Goal: Register for event/course

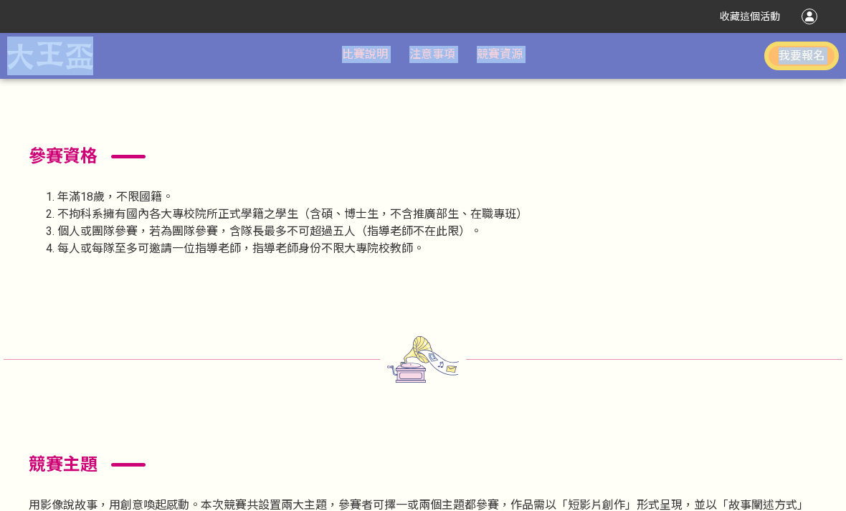
scroll to position [1001, 0]
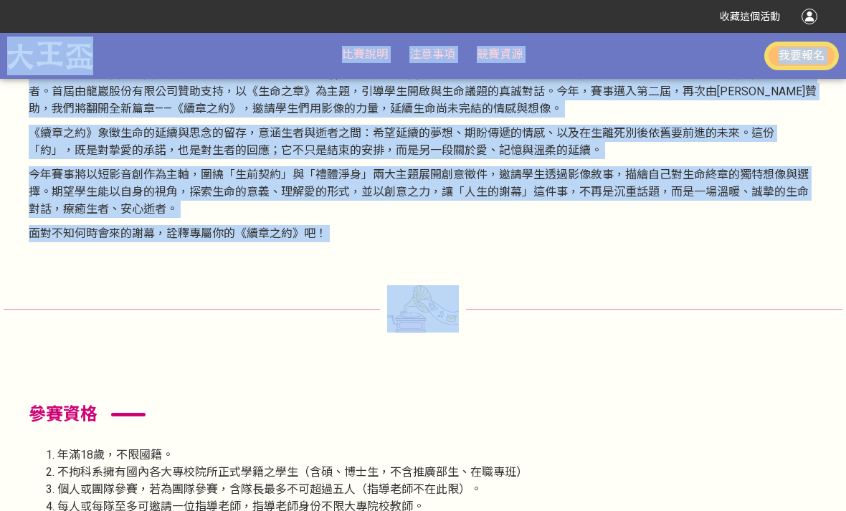
click at [55, 316] on div at bounding box center [423, 308] width 839 height 47
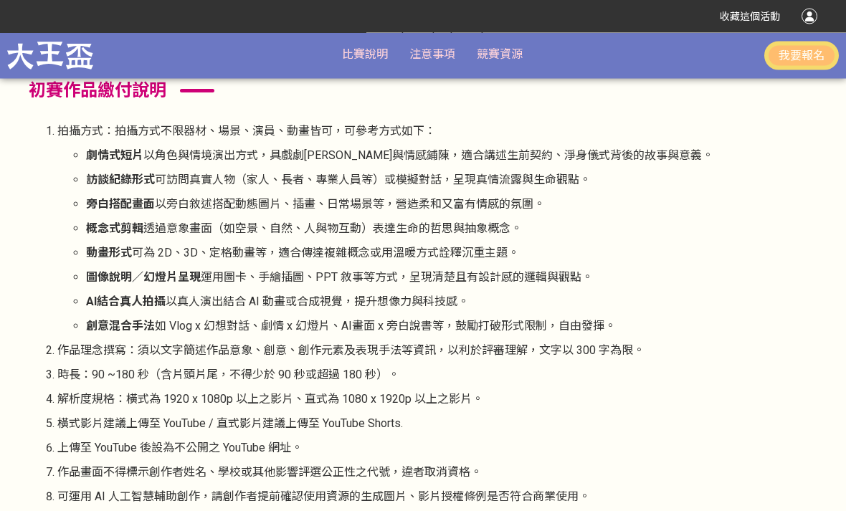
scroll to position [2400, 0]
click at [745, 186] on ul "劇情式短片 以角色與情境演出方式，具戲劇[PERSON_NAME]與情感鋪陳，適合講述生前契約、淨身儀式背後的故事與意義。 訪談紀錄形式 可訪問真實人物（家人…" at bounding box center [437, 241] width 760 height 188
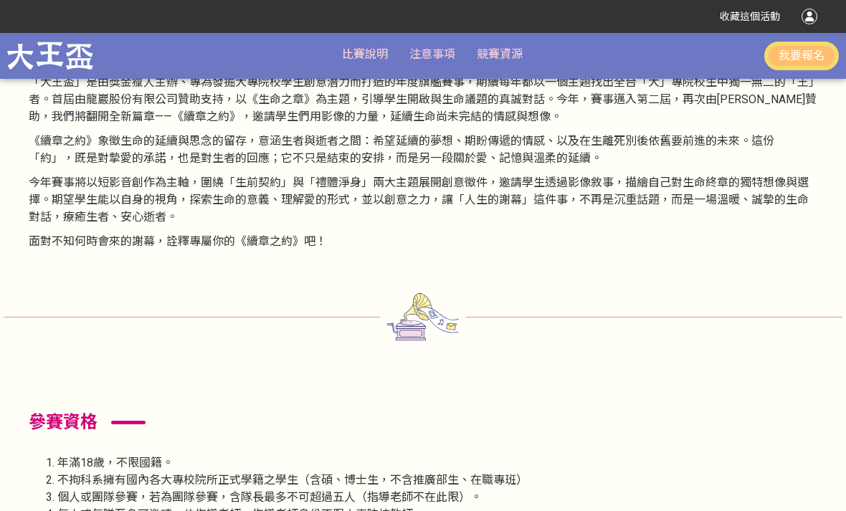
scroll to position [1119, 0]
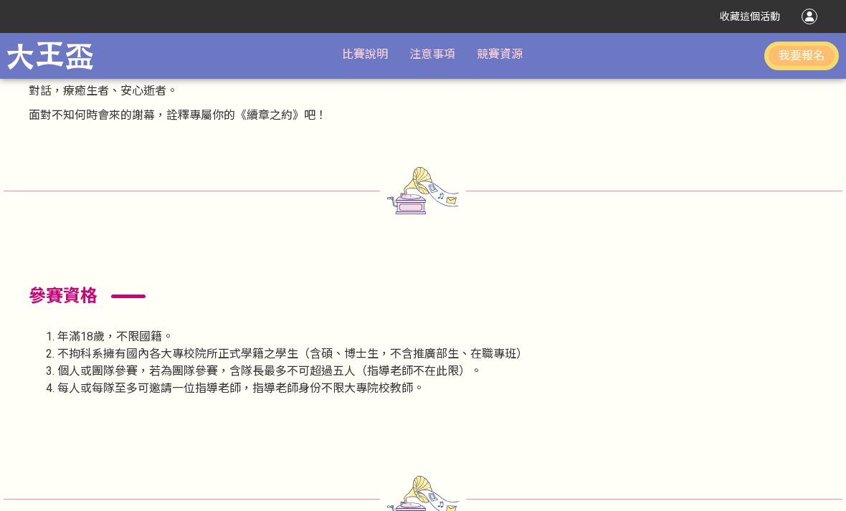
click at [745, 47] on button "我要報名" at bounding box center [802, 56] width 75 height 29
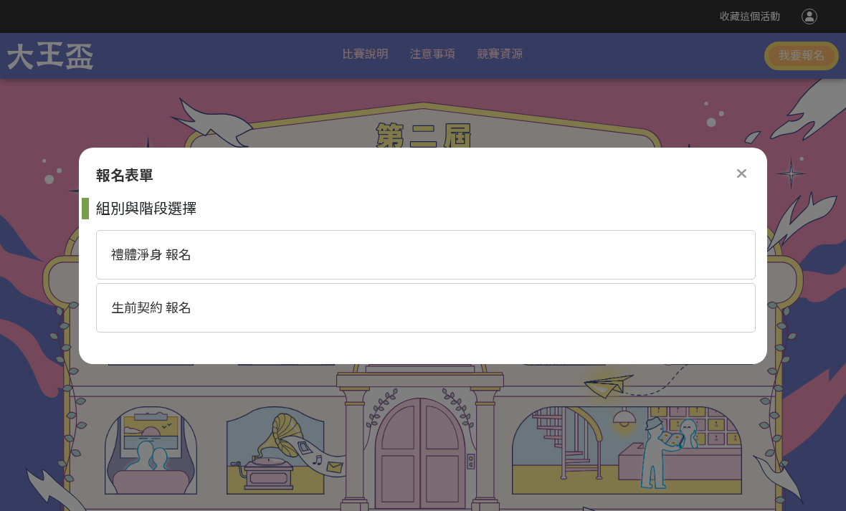
click at [165, 310] on span "生前契約 報名" at bounding box center [151, 308] width 80 height 15
select select "185365:185622"
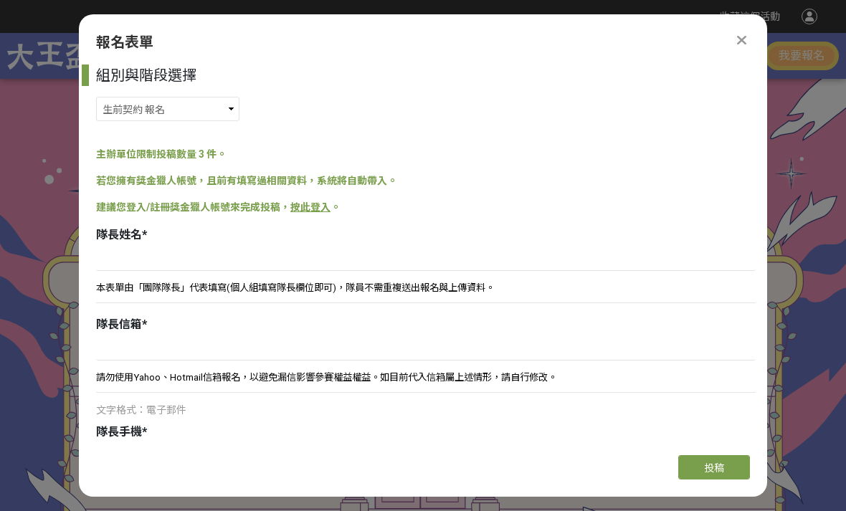
click at [745, 32] on div at bounding box center [741, 40] width 17 height 17
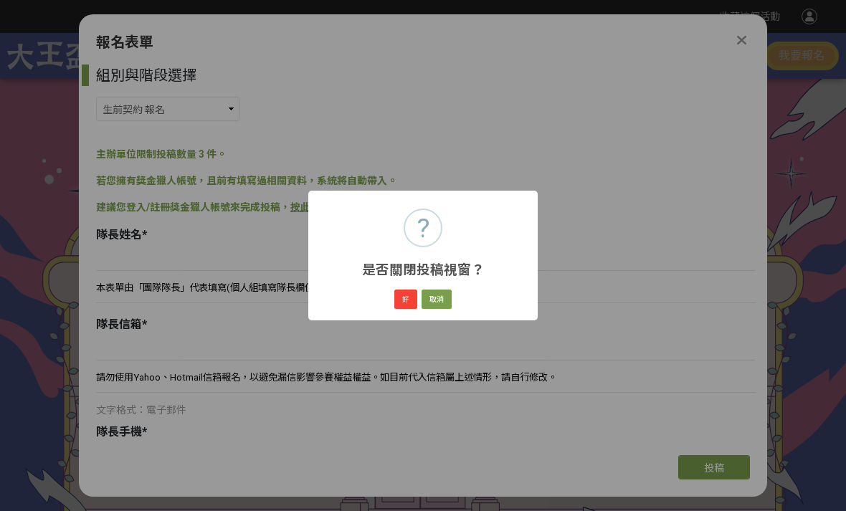
click at [400, 299] on button "好" at bounding box center [405, 300] width 23 height 20
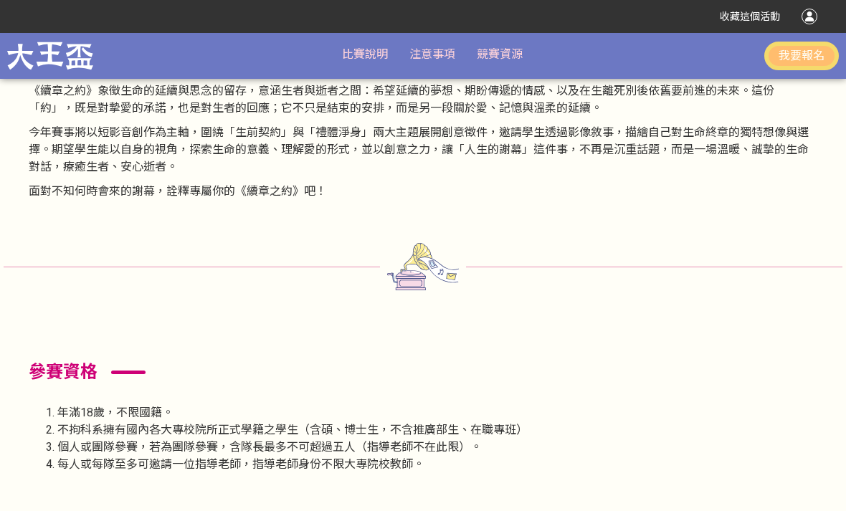
scroll to position [1119, 0]
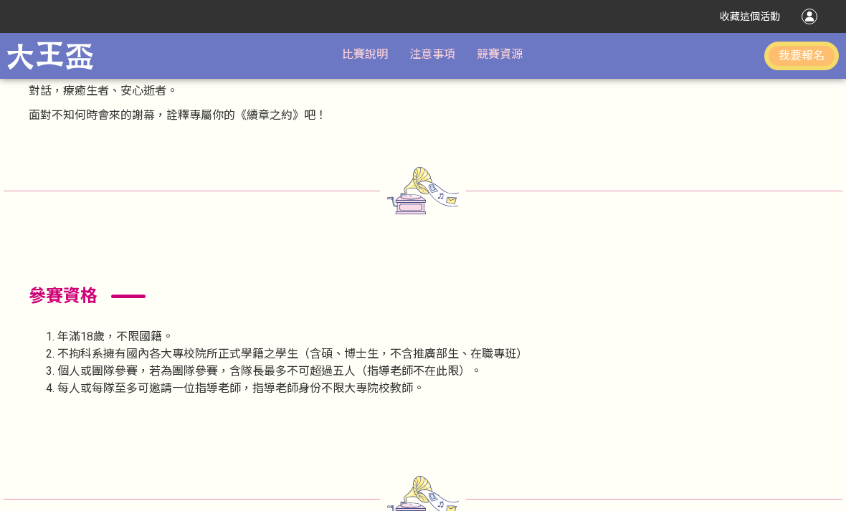
click at [745, 47] on button "我要報名" at bounding box center [802, 56] width 75 height 29
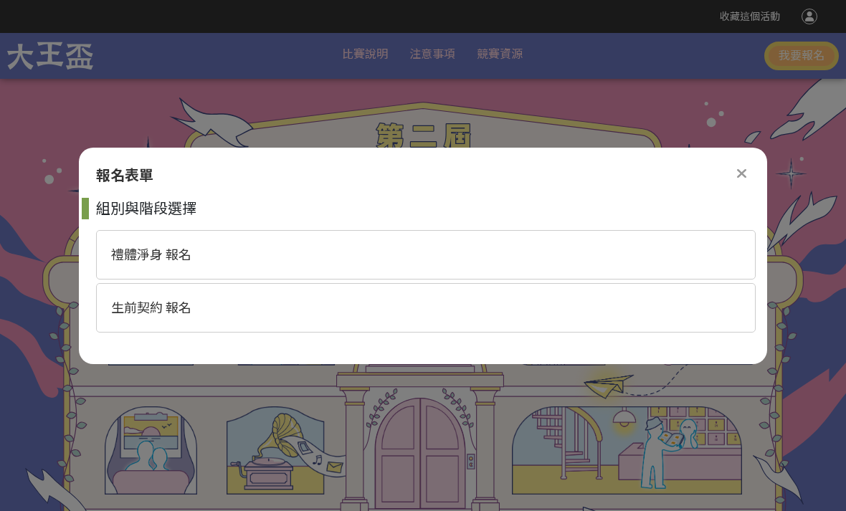
scroll to position [0, 0]
click at [143, 308] on span "生前契約 報名" at bounding box center [151, 308] width 80 height 15
select select "185365:185622"
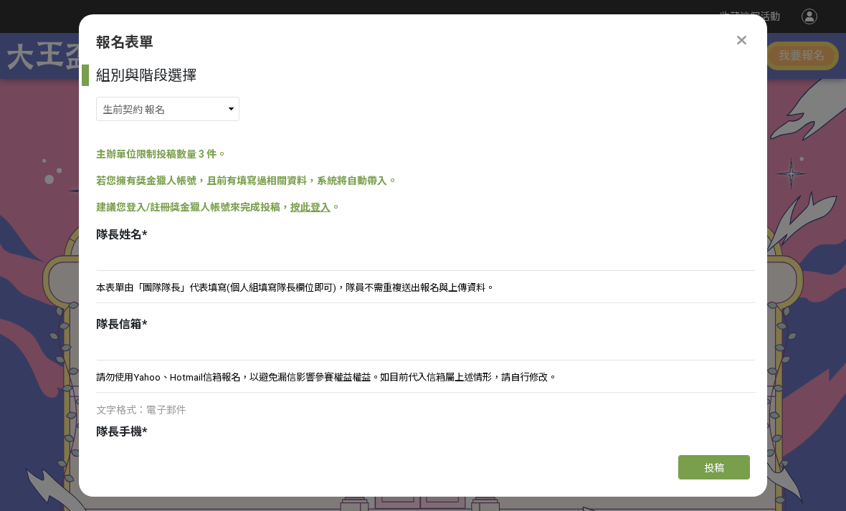
click at [739, 33] on icon at bounding box center [741, 40] width 9 height 14
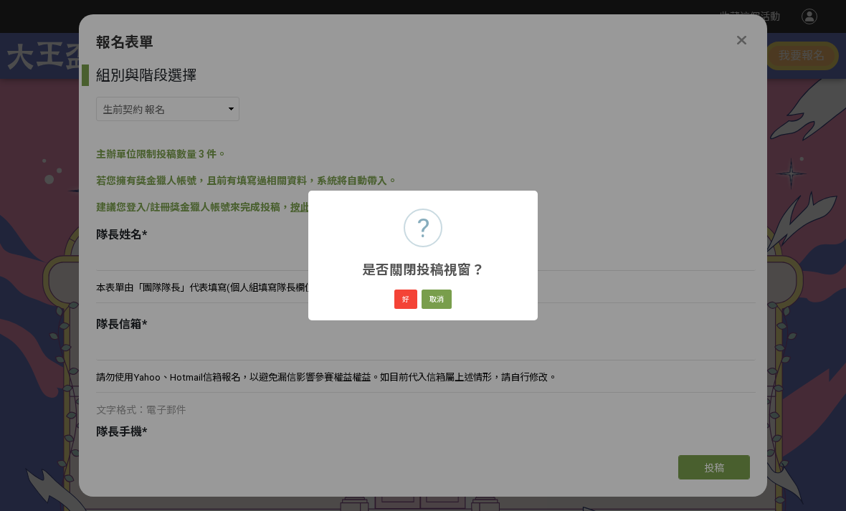
click at [399, 303] on button "好" at bounding box center [405, 300] width 23 height 20
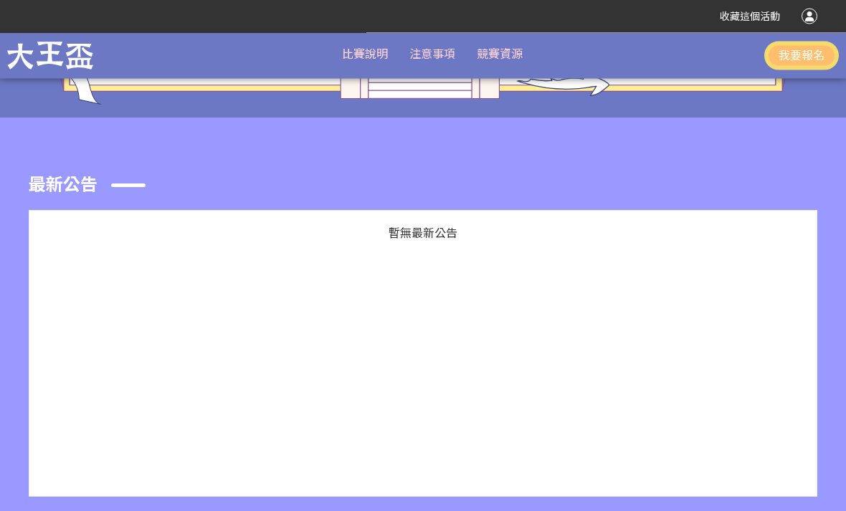
scroll to position [430, 0]
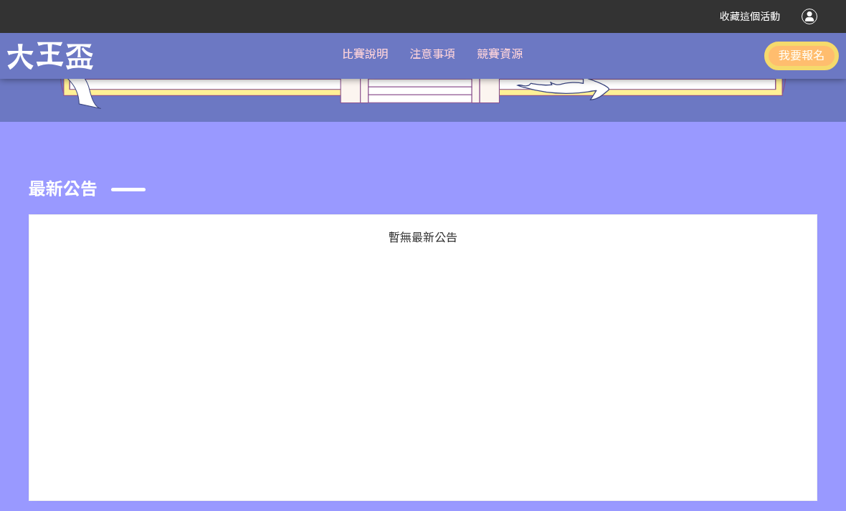
click at [745, 57] on button "我要報名" at bounding box center [802, 56] width 75 height 29
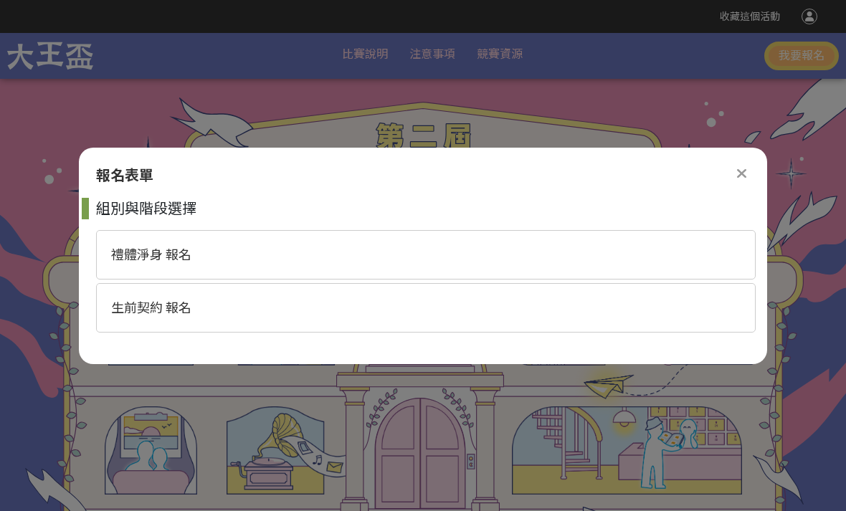
click at [737, 167] on icon at bounding box center [741, 173] width 9 height 14
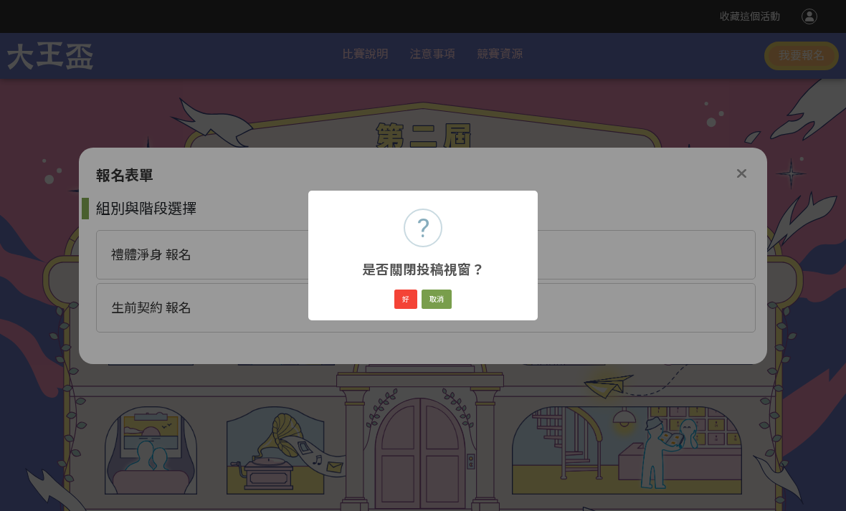
click at [402, 307] on button "好" at bounding box center [405, 300] width 23 height 20
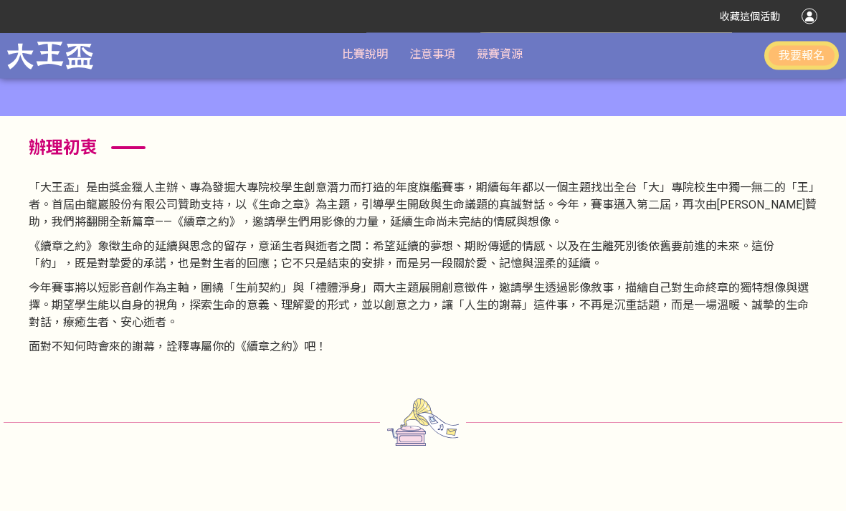
scroll to position [876, 0]
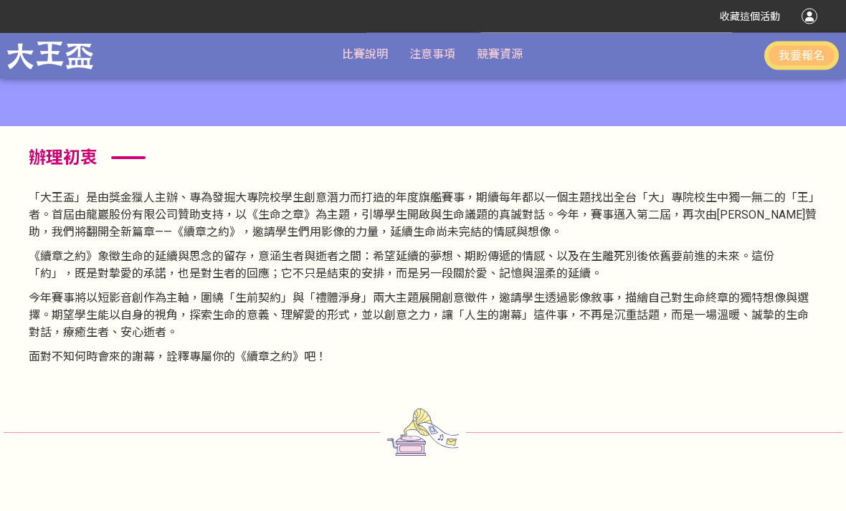
click at [745, 60] on button "我要報名" at bounding box center [802, 56] width 75 height 29
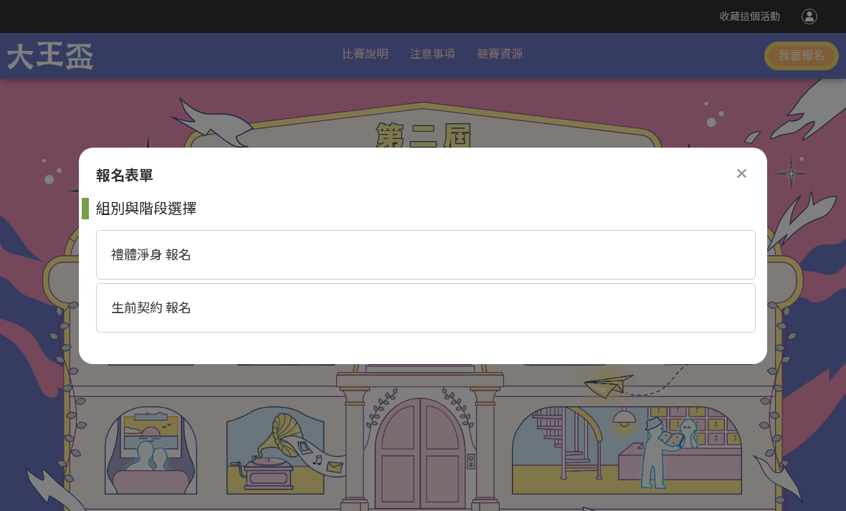
click at [742, 169] on icon at bounding box center [741, 173] width 9 height 14
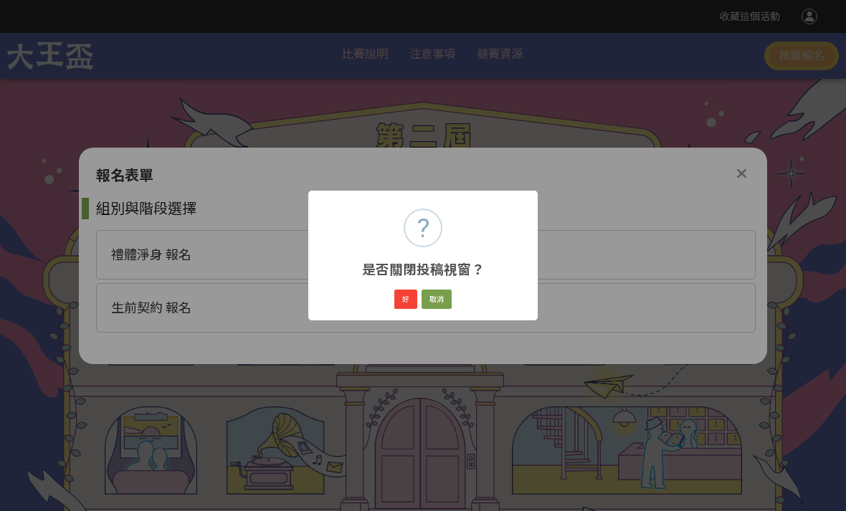
click at [412, 294] on button "好" at bounding box center [405, 300] width 23 height 20
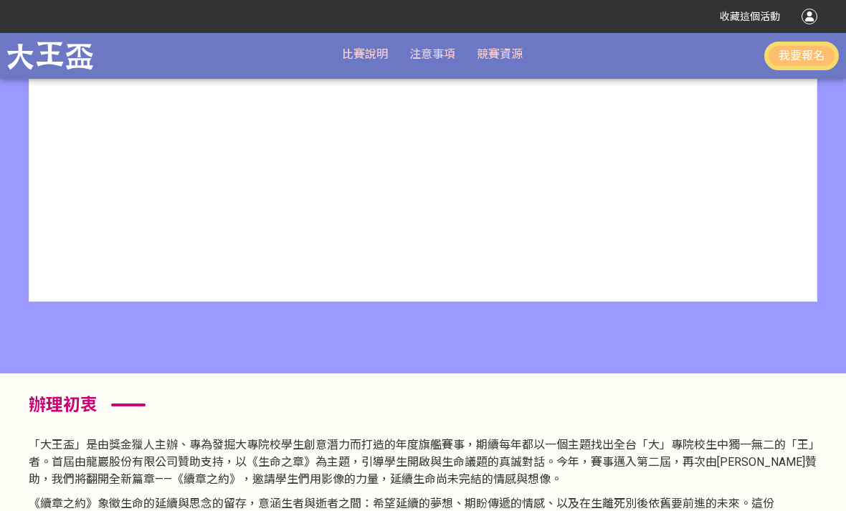
scroll to position [877, 0]
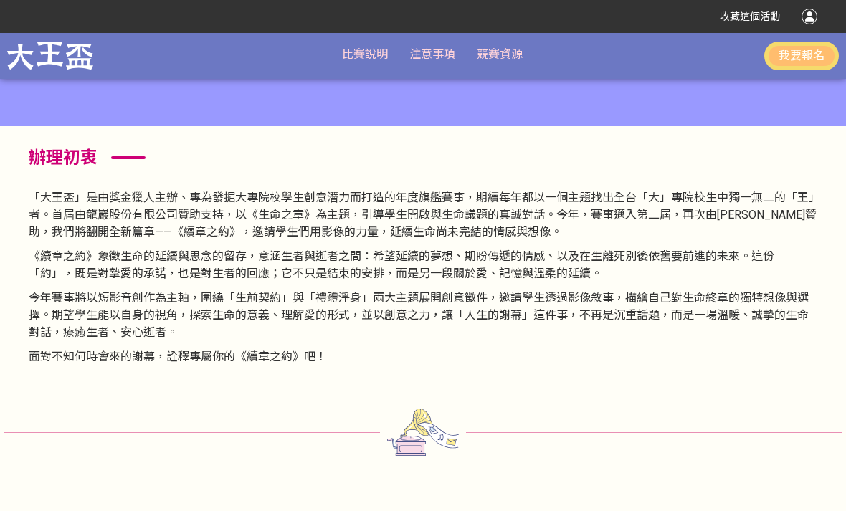
click at [745, 52] on button "我要報名" at bounding box center [802, 56] width 75 height 29
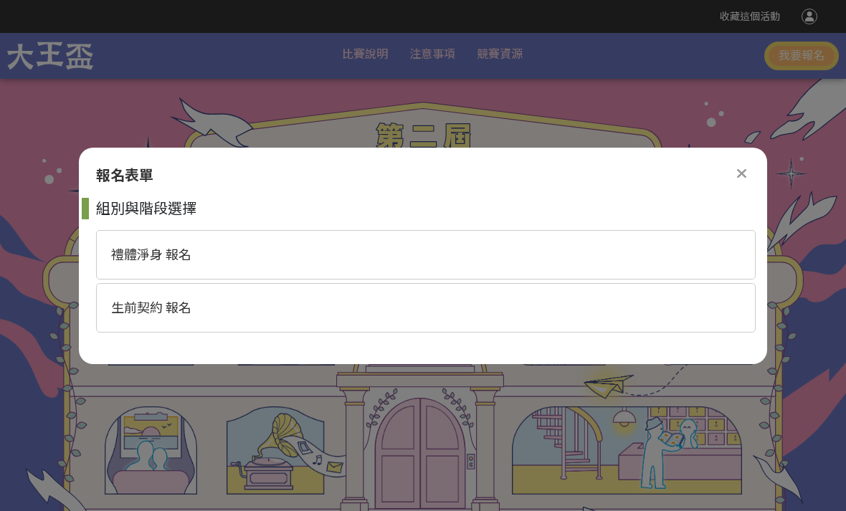
click at [741, 173] on icon at bounding box center [741, 173] width 9 height 14
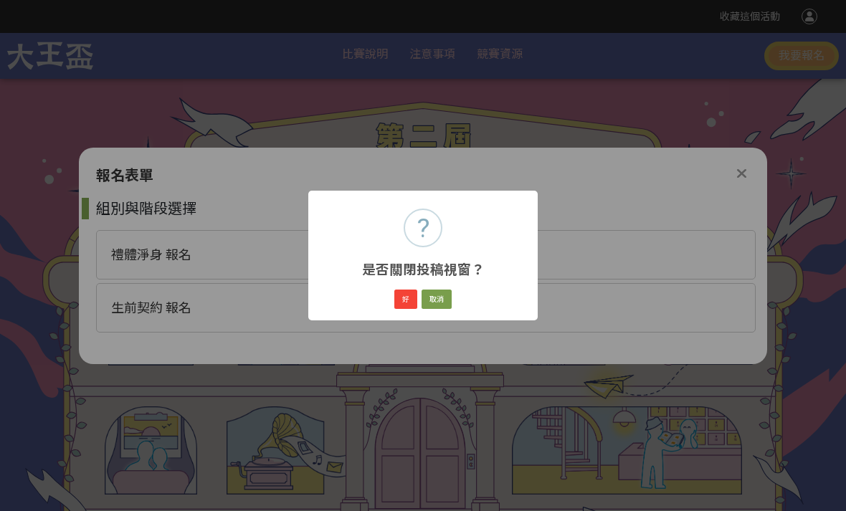
click at [408, 298] on button "好" at bounding box center [405, 300] width 23 height 20
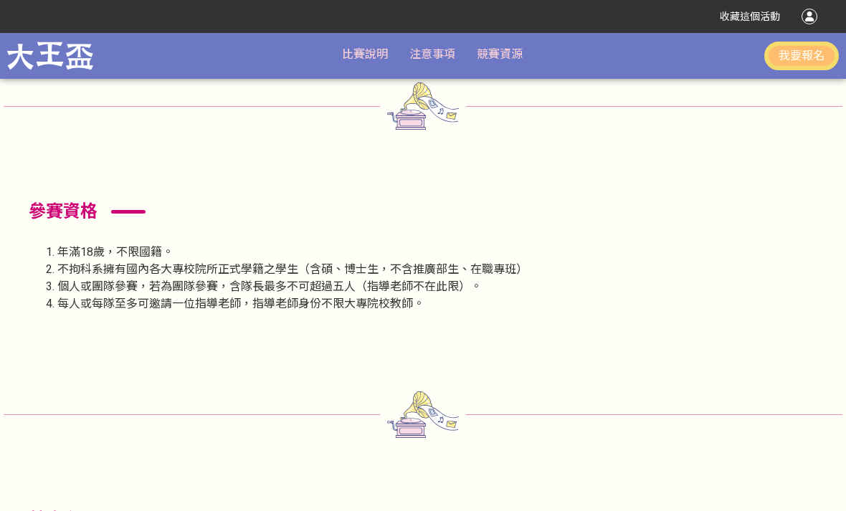
scroll to position [1204, 0]
